Goal: Find specific page/section: Find specific page/section

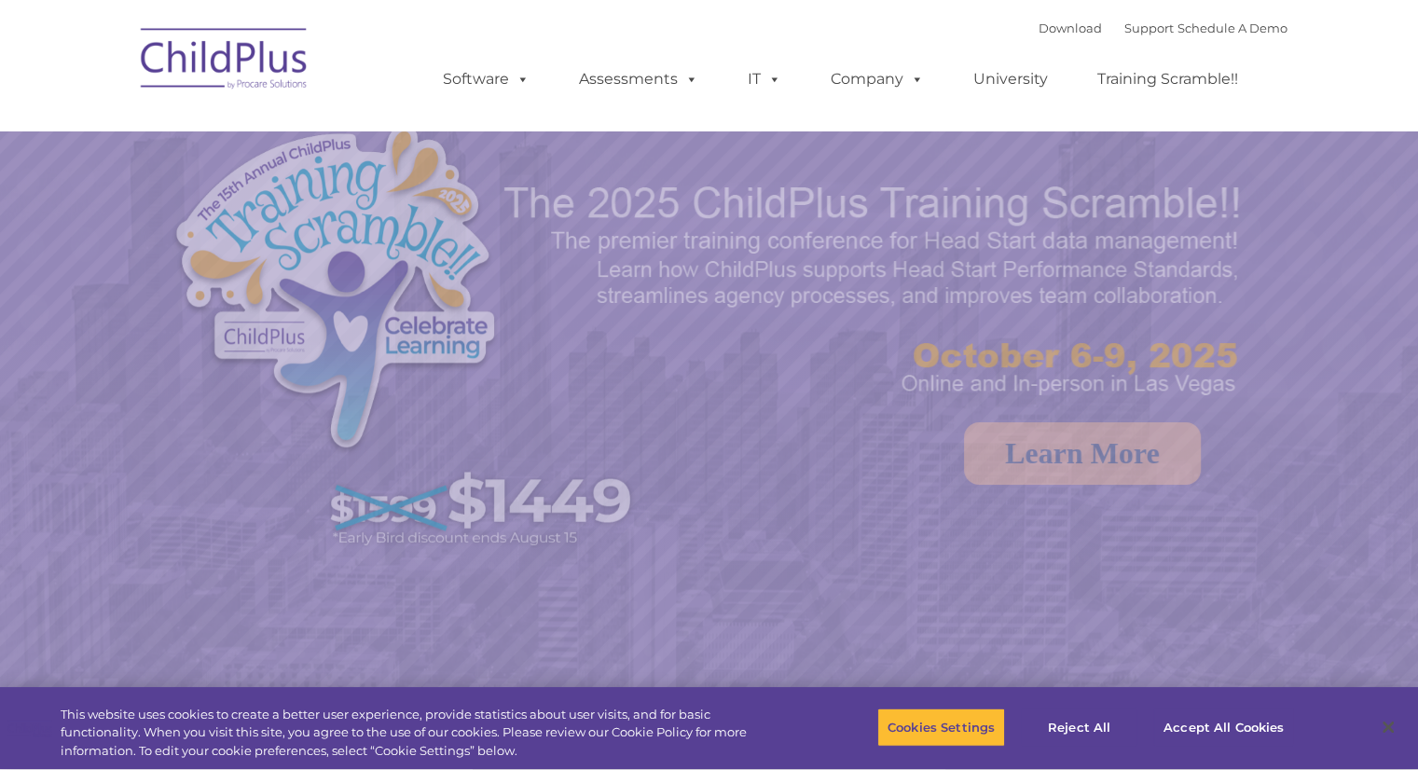
select select "MEDIUM"
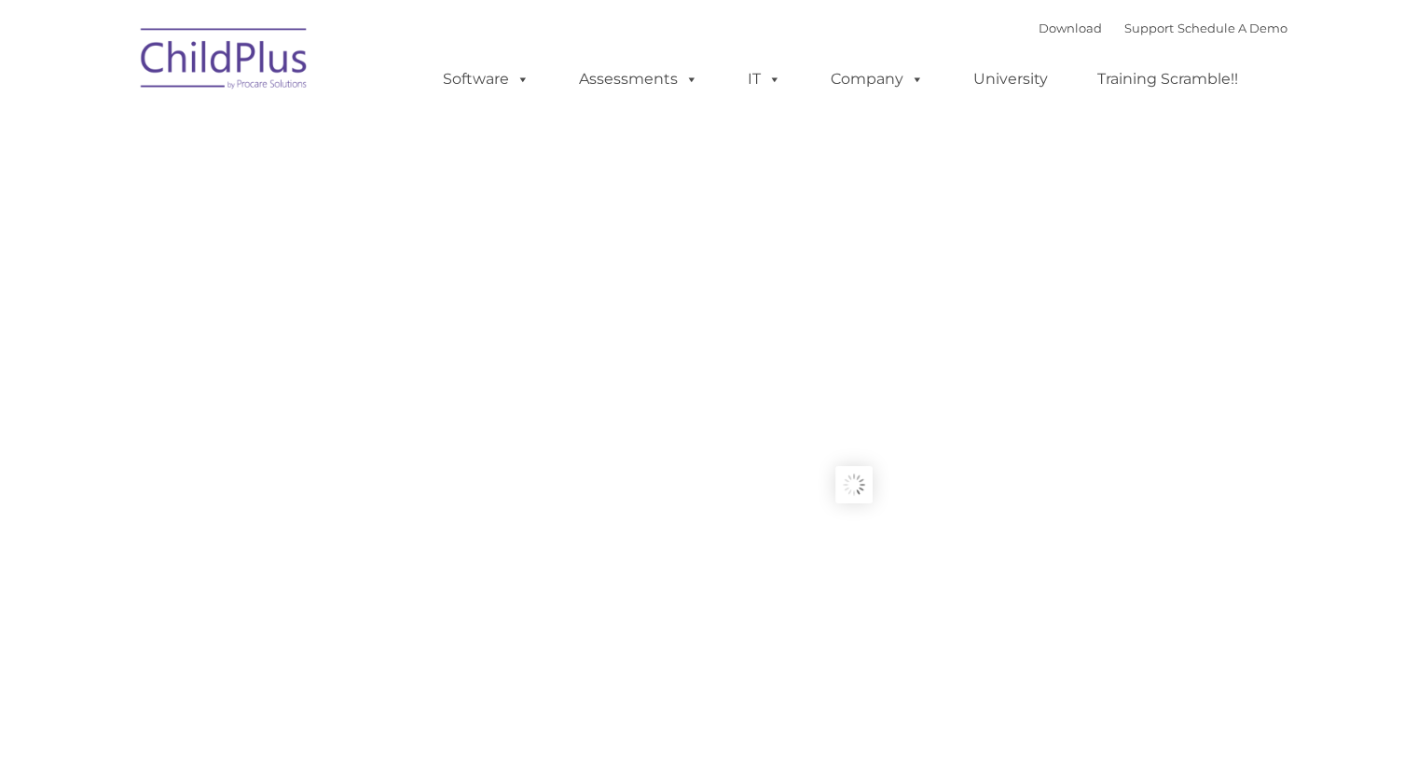
type input ""
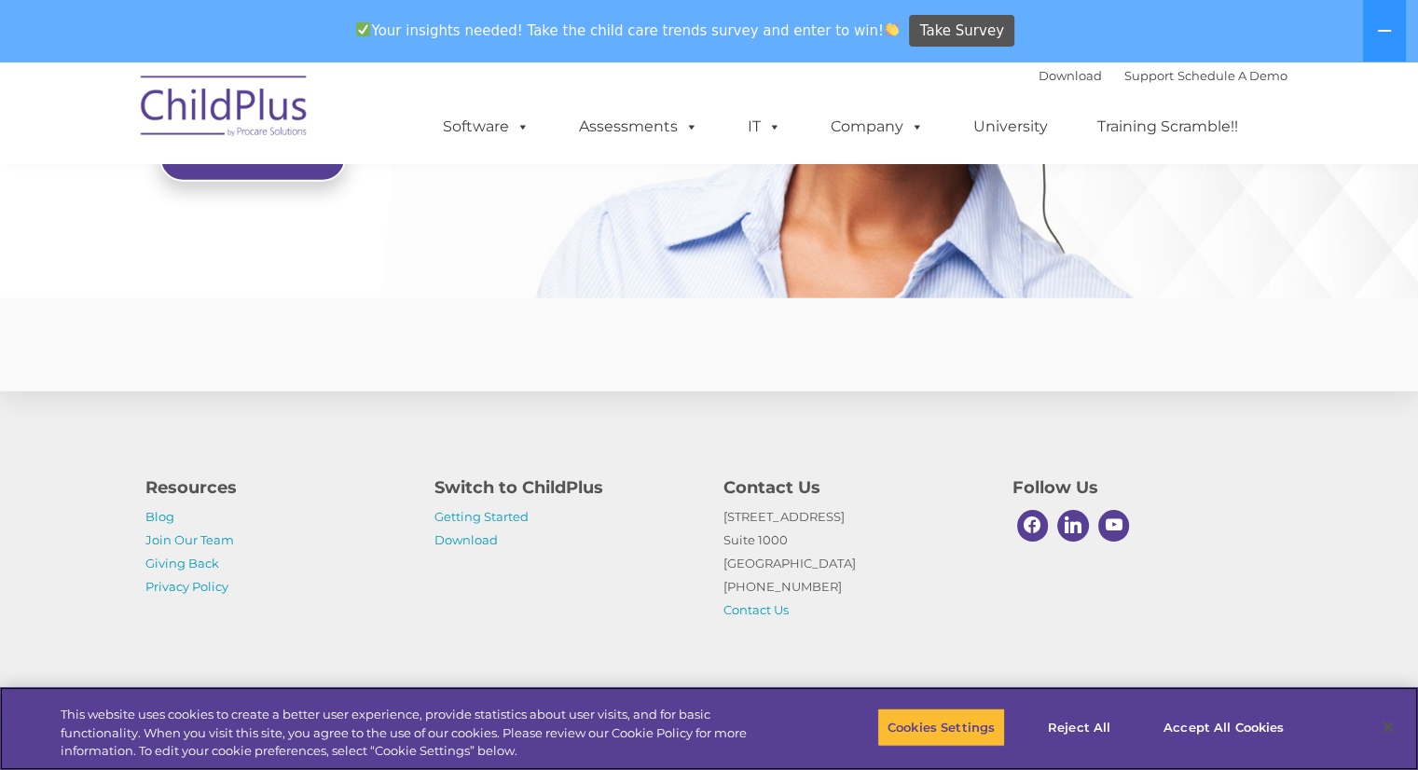
scroll to position [4540, 0]
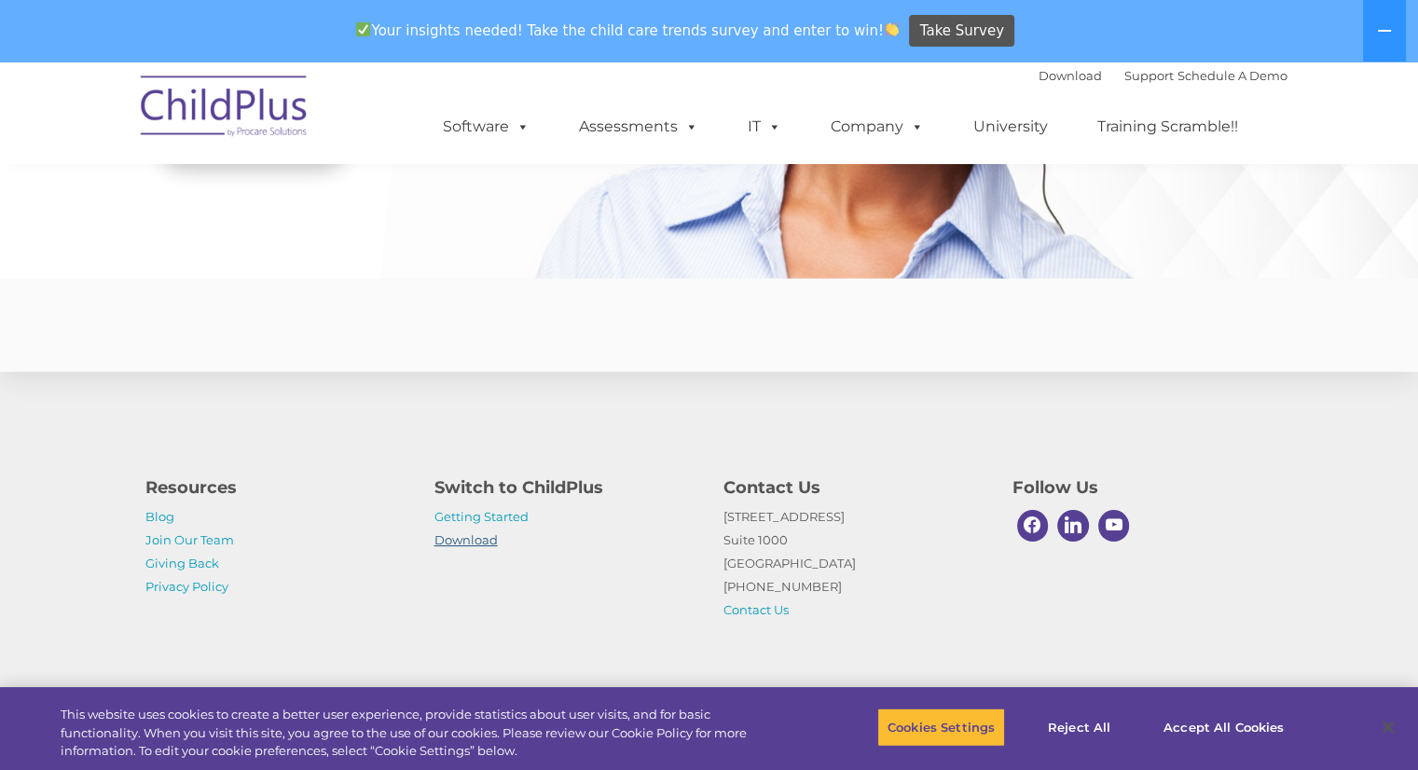
click at [475, 539] on link "Download" at bounding box center [465, 539] width 63 height 15
